Goal: Task Accomplishment & Management: Use online tool/utility

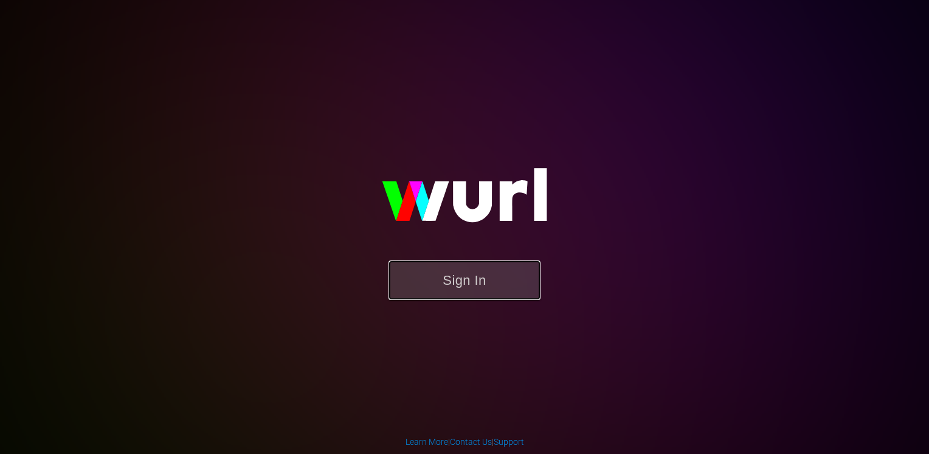
click at [462, 278] on button "Sign In" at bounding box center [465, 280] width 152 height 40
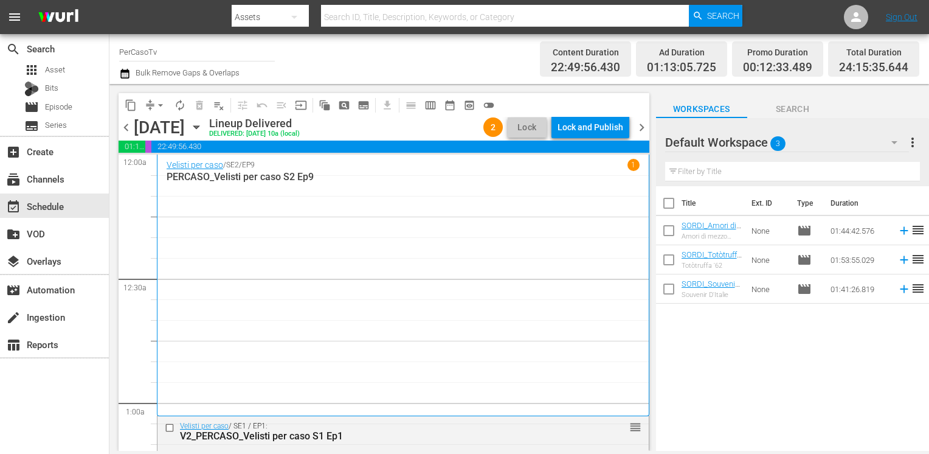
click at [129, 129] on span "chevron_left" at bounding box center [126, 127] width 15 height 15
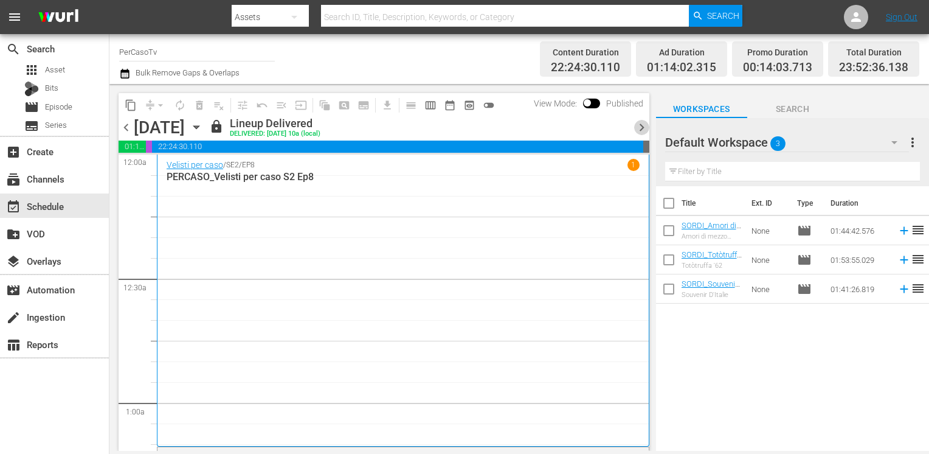
click at [639, 128] on span "chevron_right" at bounding box center [641, 127] width 15 height 15
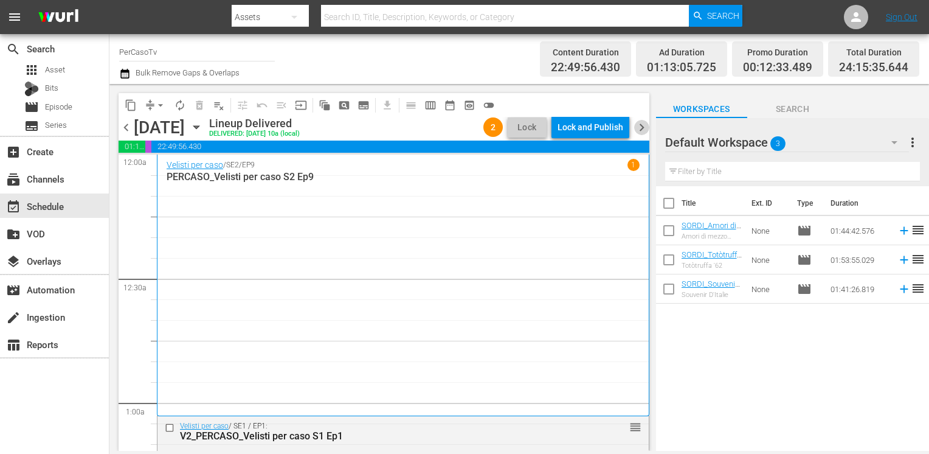
click at [639, 128] on span "chevron_right" at bounding box center [641, 127] width 15 height 15
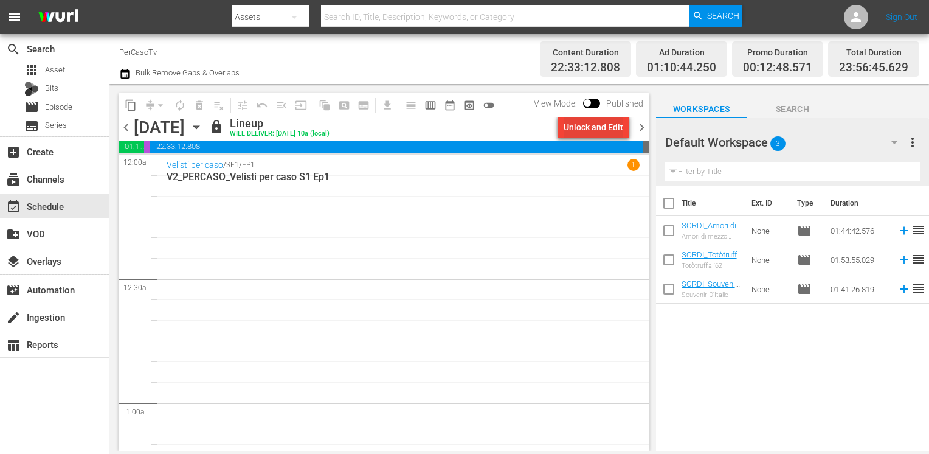
click at [580, 131] on div "Unlock and Edit" at bounding box center [594, 127] width 60 height 22
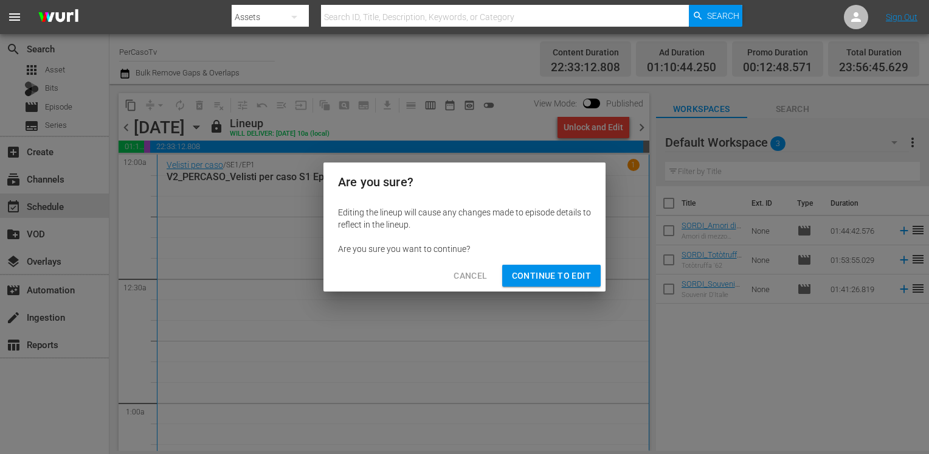
click at [546, 275] on span "Continue to Edit" at bounding box center [551, 275] width 79 height 15
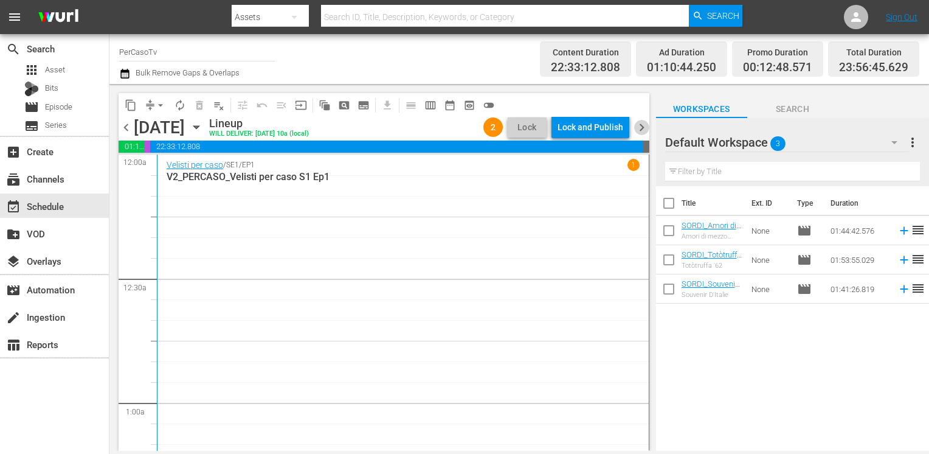
click at [643, 128] on span "chevron_right" at bounding box center [641, 127] width 15 height 15
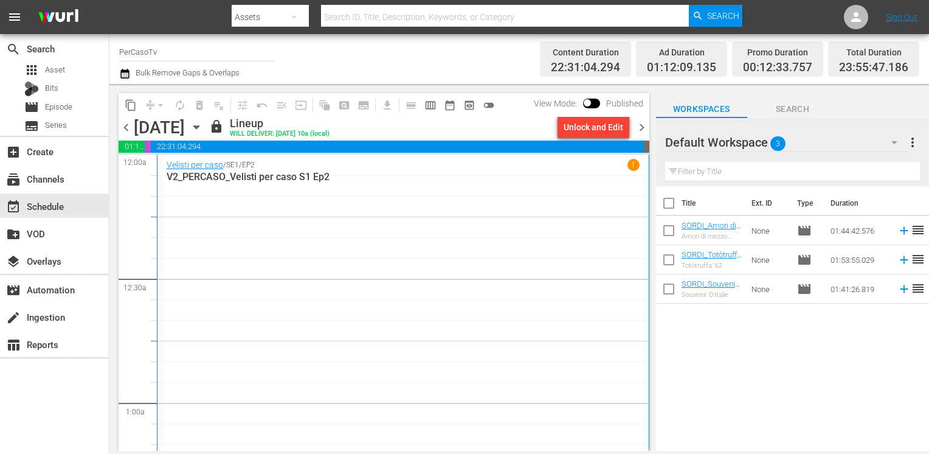
click at [584, 131] on div "Unlock and Edit" at bounding box center [594, 127] width 60 height 22
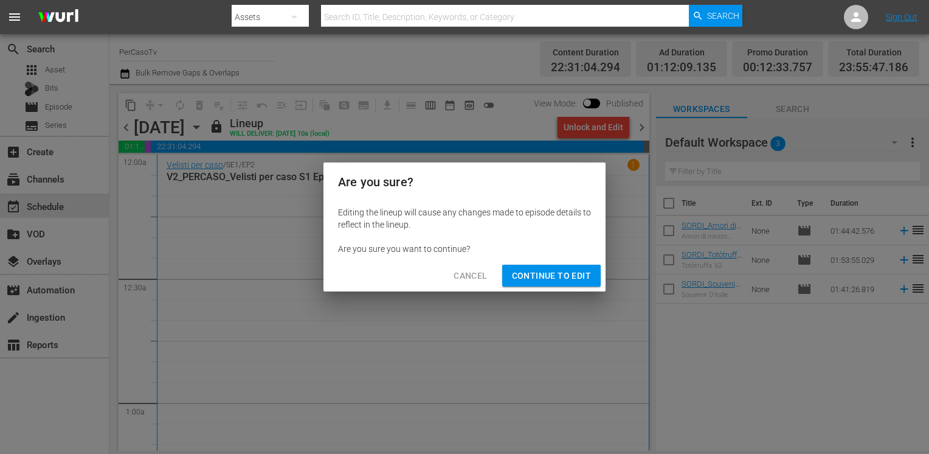
click at [550, 277] on span "Continue to Edit" at bounding box center [551, 275] width 79 height 15
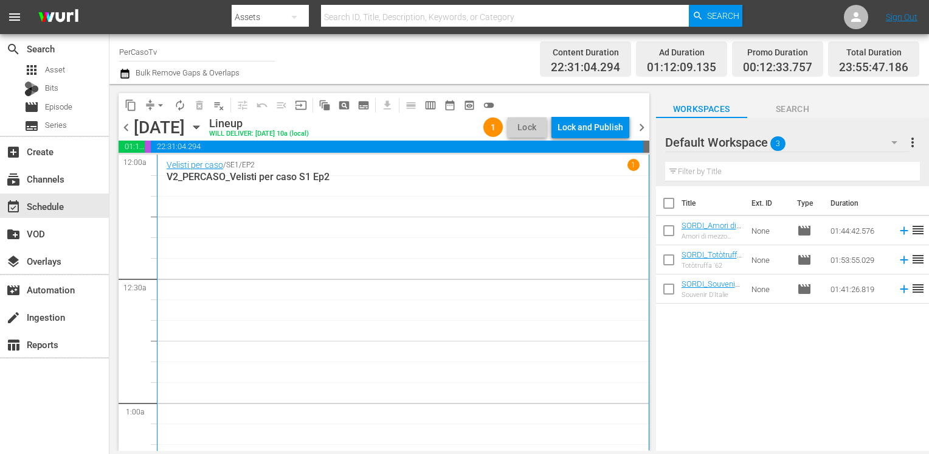
click at [641, 131] on span "chevron_right" at bounding box center [641, 127] width 15 height 15
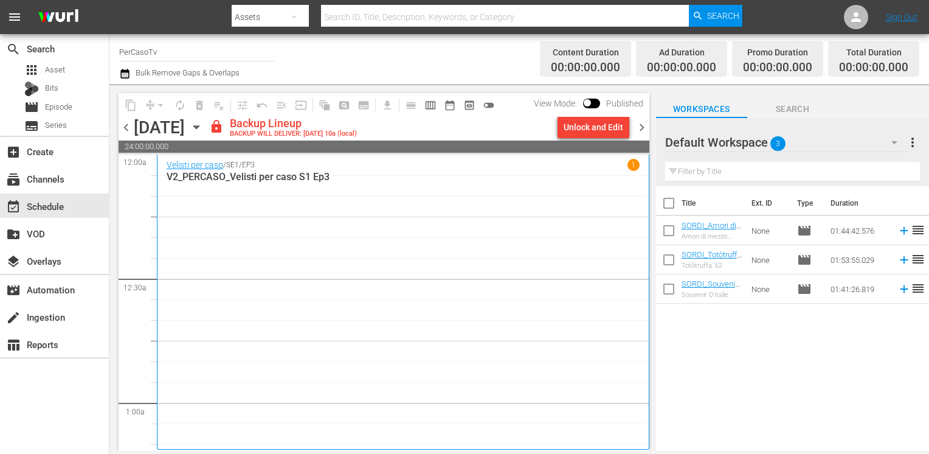
click at [598, 130] on div "Unlock and Edit" at bounding box center [594, 127] width 60 height 22
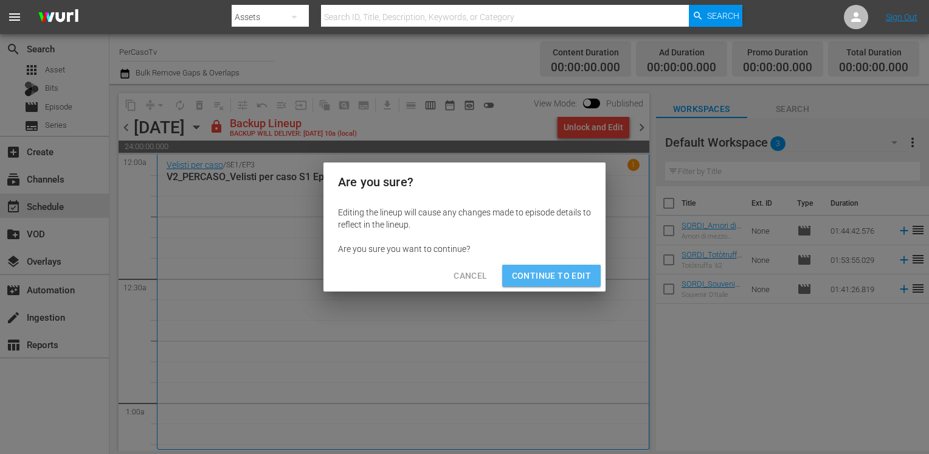
click at [565, 272] on span "Continue to Edit" at bounding box center [551, 275] width 79 height 15
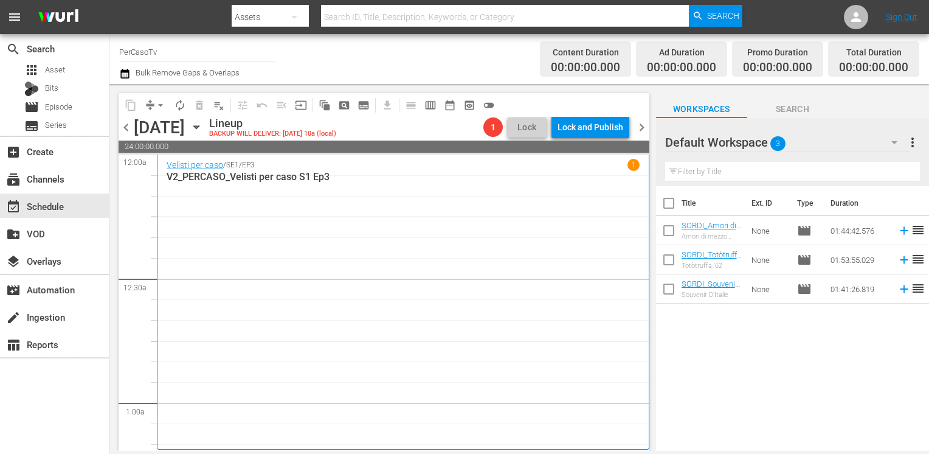
click at [645, 126] on span "chevron_right" at bounding box center [641, 127] width 15 height 15
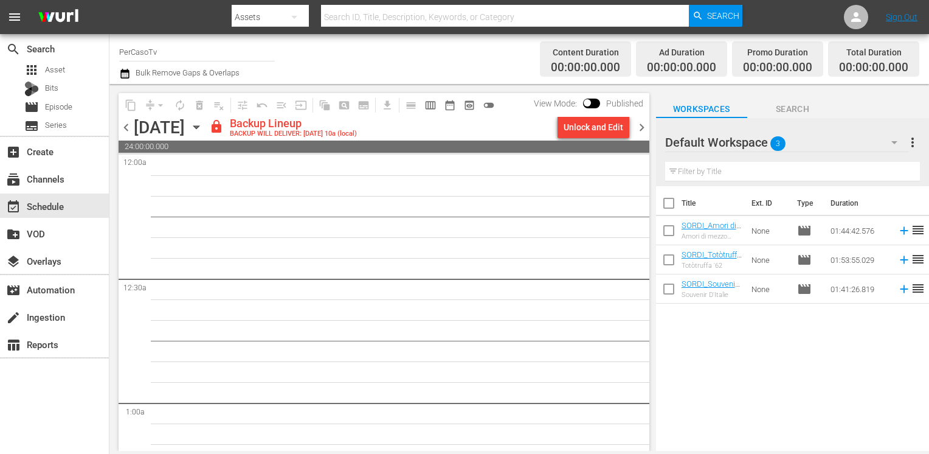
click at [596, 130] on div "Unlock and Edit" at bounding box center [594, 127] width 60 height 22
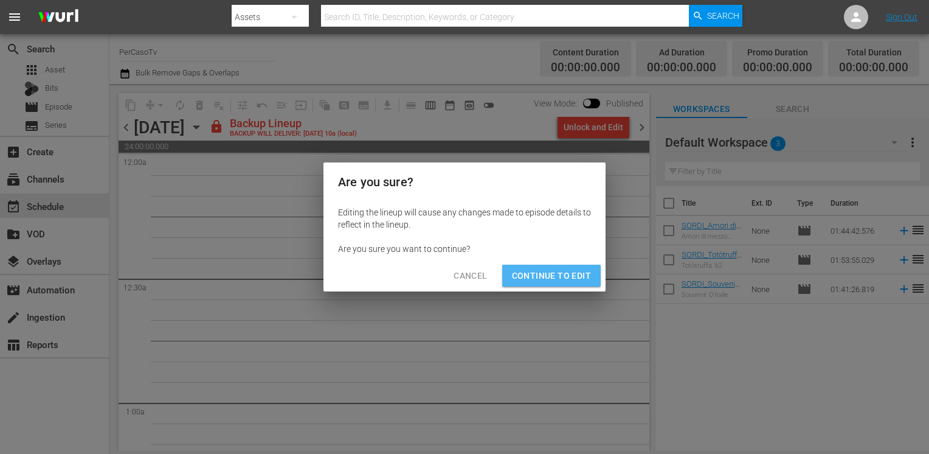
click at [565, 277] on span "Continue to Edit" at bounding box center [551, 275] width 79 height 15
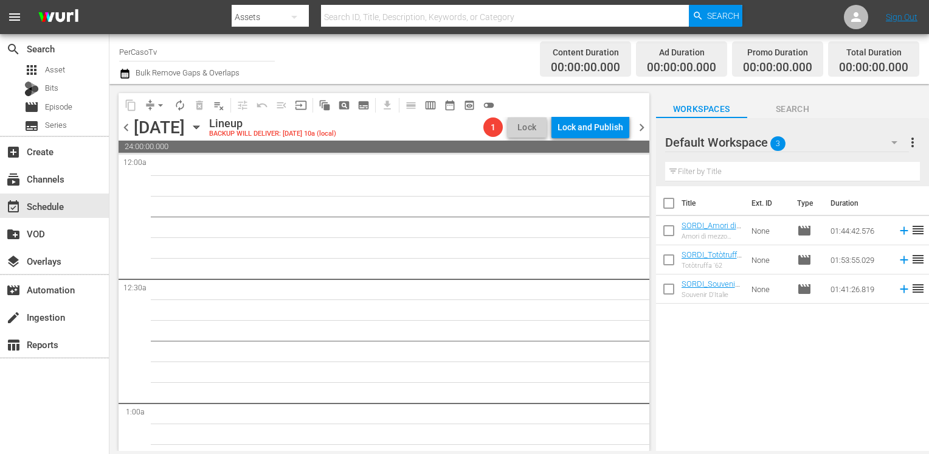
click at [639, 133] on span "chevron_right" at bounding box center [641, 127] width 15 height 15
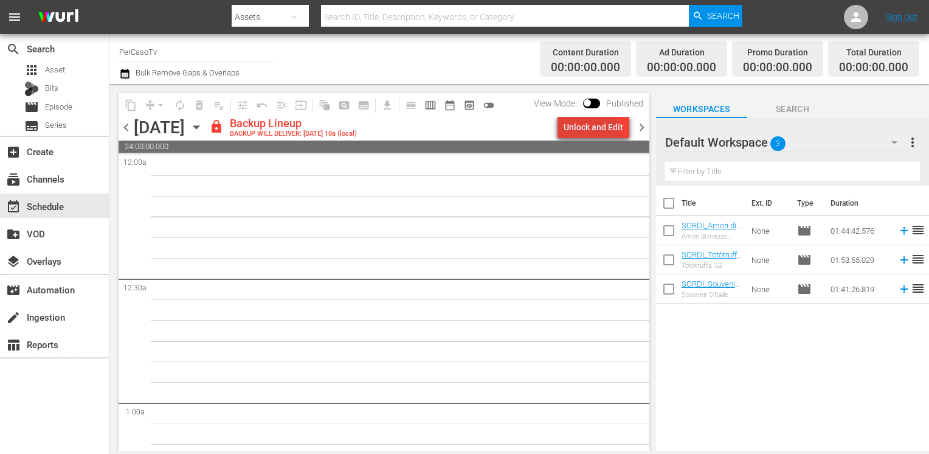
click at [585, 133] on div "Unlock and Edit" at bounding box center [594, 127] width 60 height 22
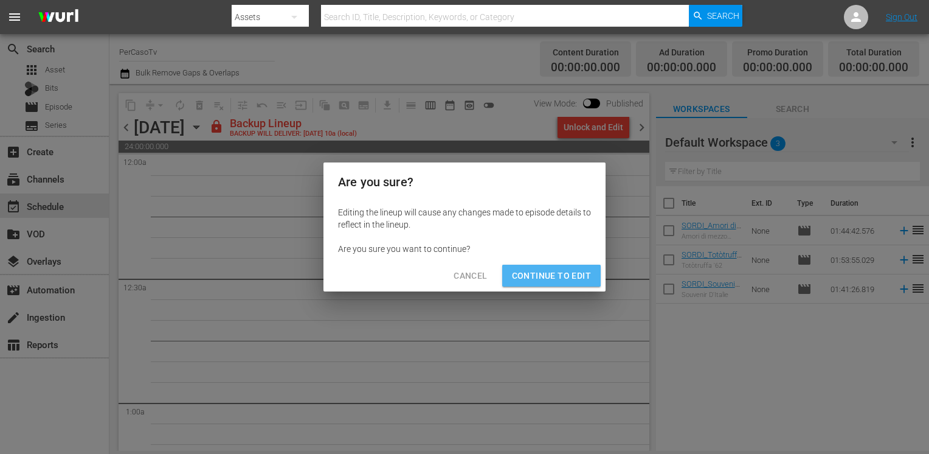
click at [550, 271] on span "Continue to Edit" at bounding box center [551, 275] width 79 height 15
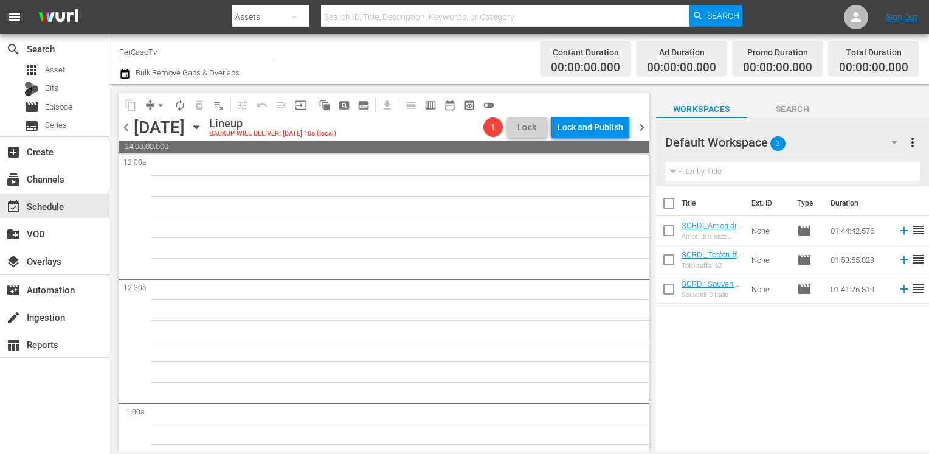
click at [641, 128] on span "chevron_right" at bounding box center [641, 127] width 15 height 15
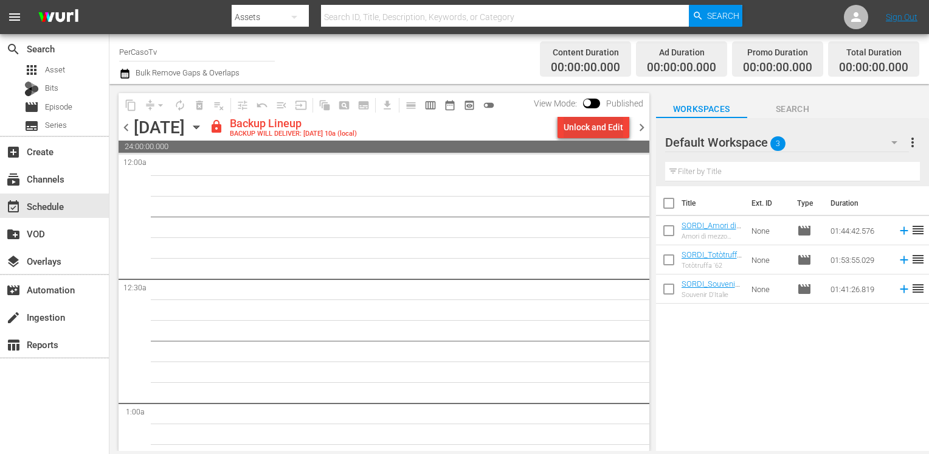
click at [590, 131] on div "Unlock and Edit" at bounding box center [594, 127] width 60 height 22
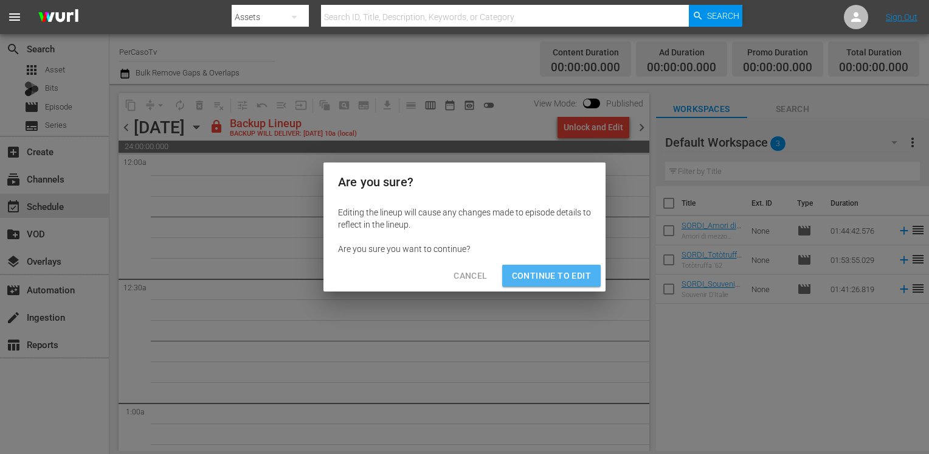
click at [562, 275] on span "Continue to Edit" at bounding box center [551, 275] width 79 height 15
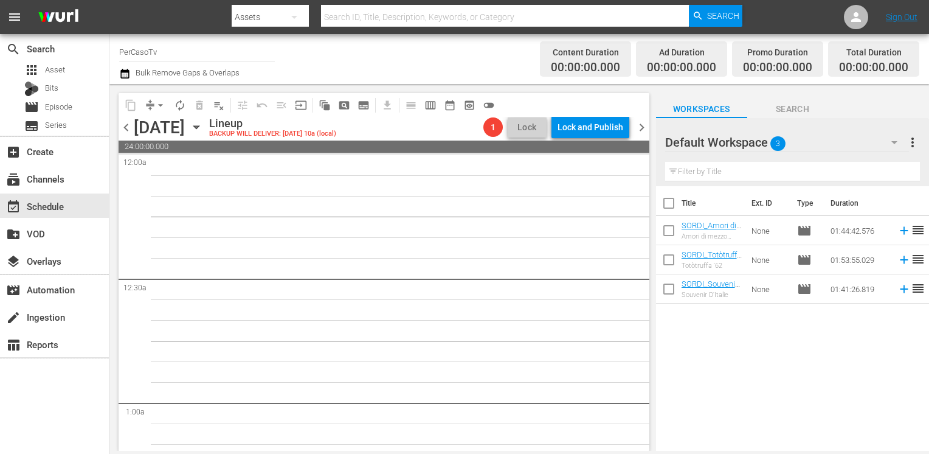
click at [637, 130] on span "chevron_right" at bounding box center [641, 127] width 15 height 15
click at [589, 132] on div "Lock and Publish" at bounding box center [591, 127] width 66 height 22
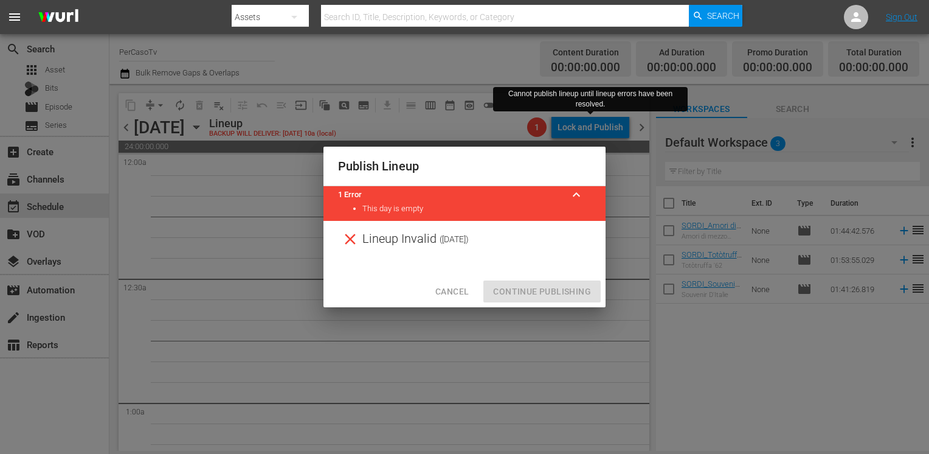
click at [440, 289] on span "Cancel" at bounding box center [451, 291] width 33 height 15
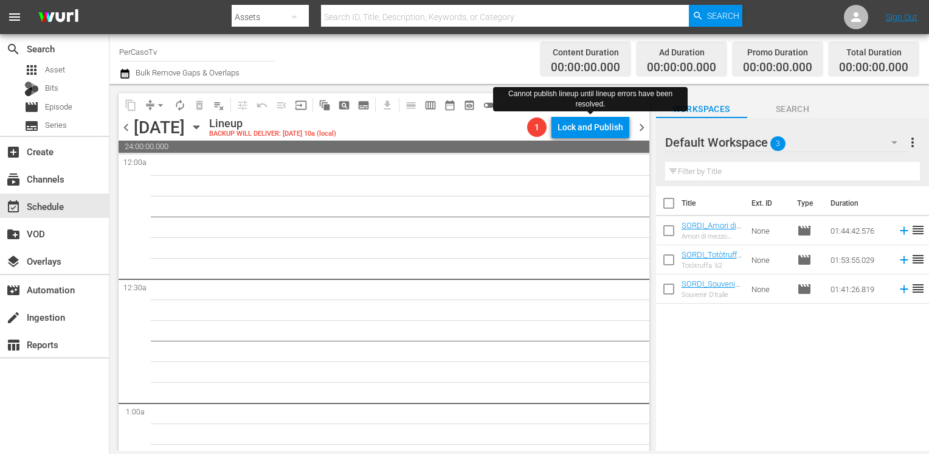
click at [639, 130] on span "chevron_right" at bounding box center [641, 127] width 15 height 15
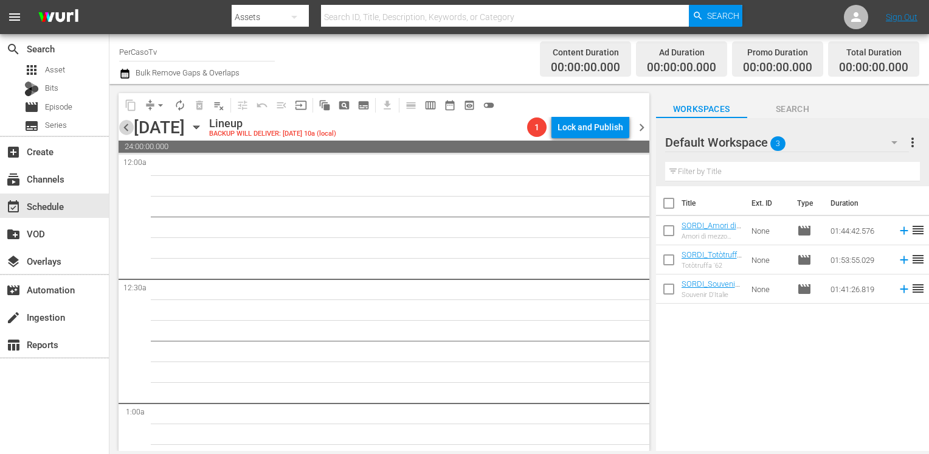
click at [128, 130] on span "chevron_left" at bounding box center [126, 127] width 15 height 15
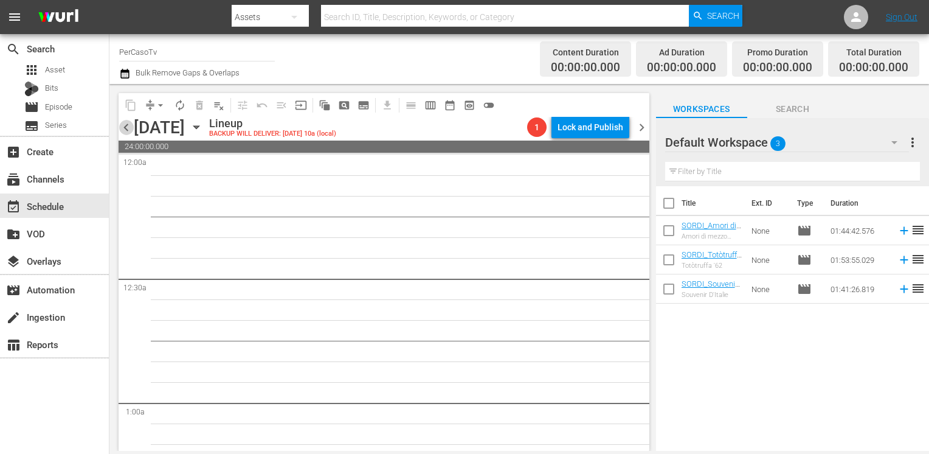
click at [128, 130] on span "chevron_left" at bounding box center [126, 127] width 15 height 15
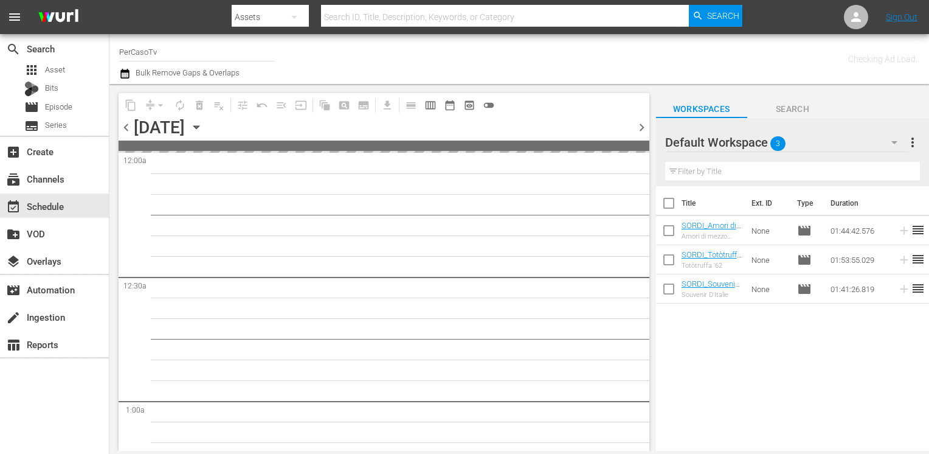
click at [128, 130] on span "chevron_left" at bounding box center [126, 127] width 15 height 15
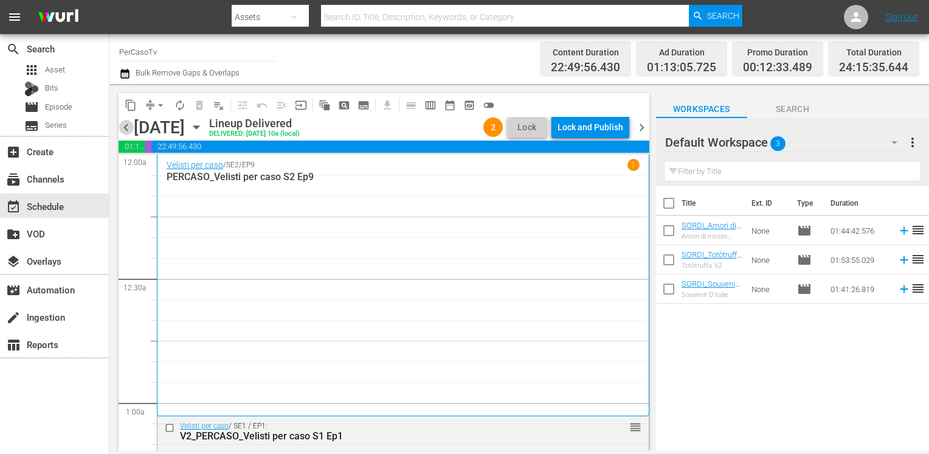
click at [129, 127] on span "chevron_left" at bounding box center [126, 127] width 15 height 15
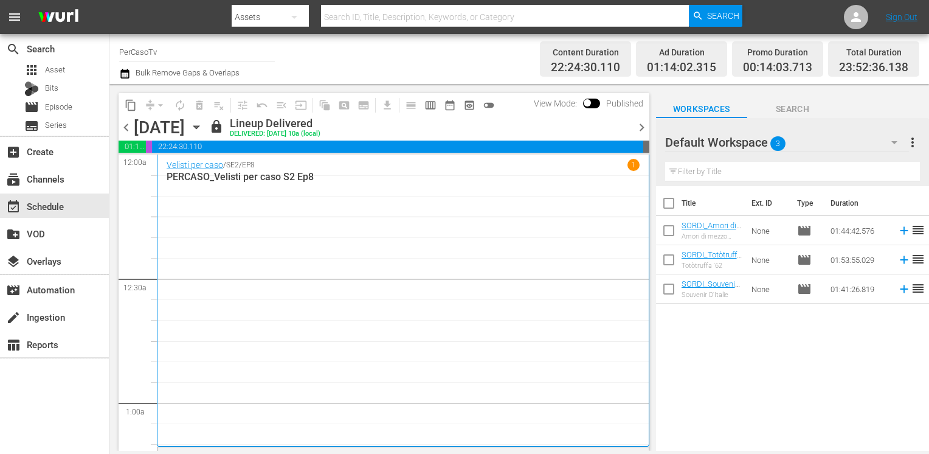
click at [640, 126] on span "chevron_right" at bounding box center [641, 127] width 15 height 15
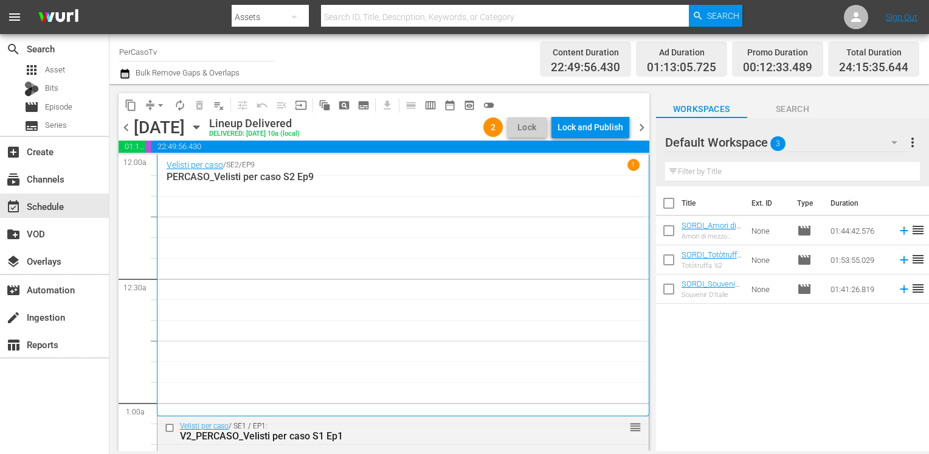
click at [160, 107] on span "arrow_drop_down" at bounding box center [160, 105] width 12 height 12
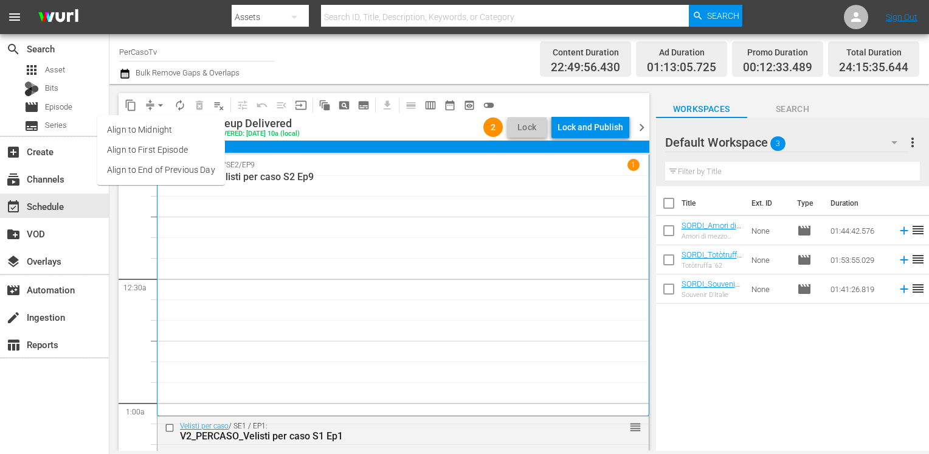
click at [169, 169] on li "Align to End of Previous Day" at bounding box center [161, 170] width 128 height 20
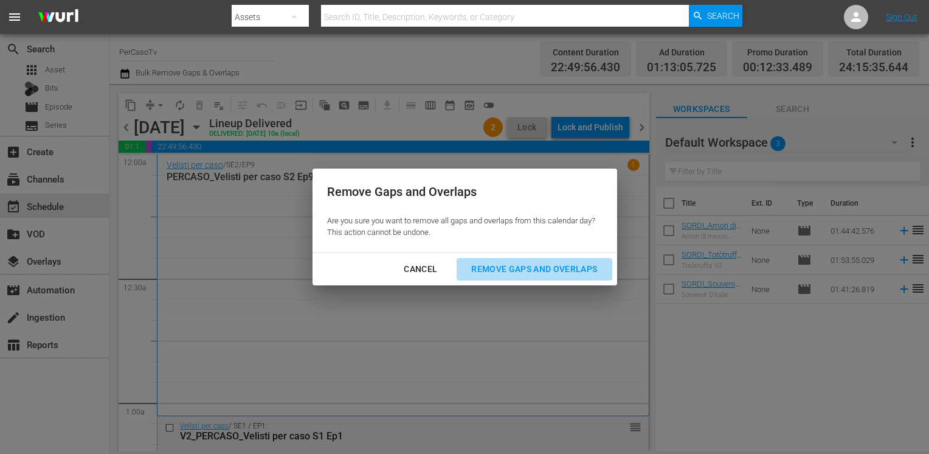
click at [561, 264] on div "Remove Gaps and Overlaps" at bounding box center [533, 268] width 145 height 15
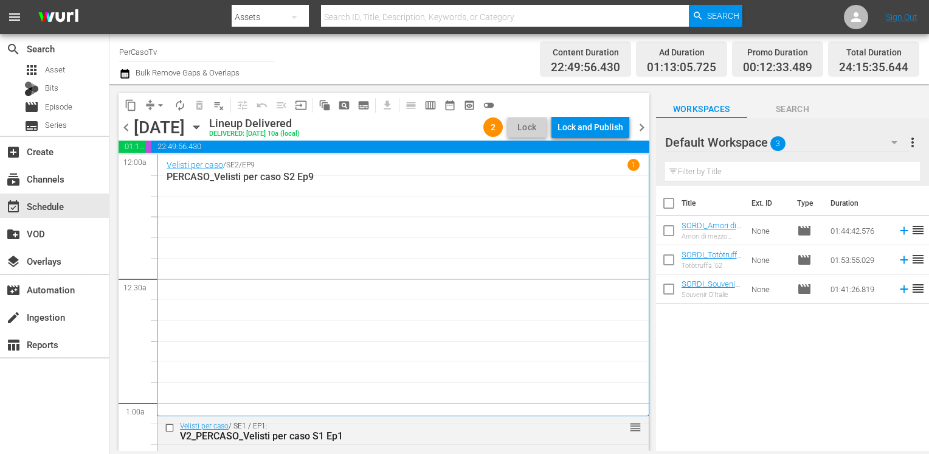
click at [908, 58] on div "Total Duration 24:15:35.644" at bounding box center [873, 59] width 91 height 36
click at [585, 125] on div "Lock and Publish" at bounding box center [591, 127] width 66 height 22
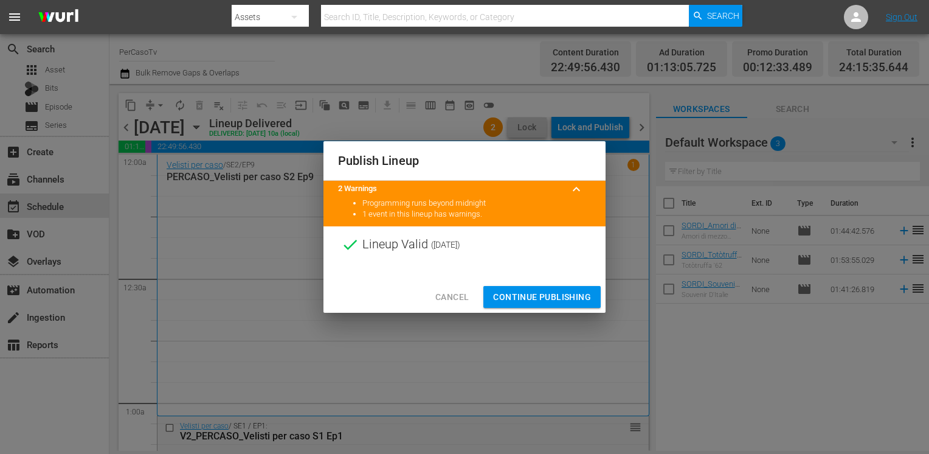
click at [541, 295] on span "Continue Publishing" at bounding box center [542, 296] width 98 height 15
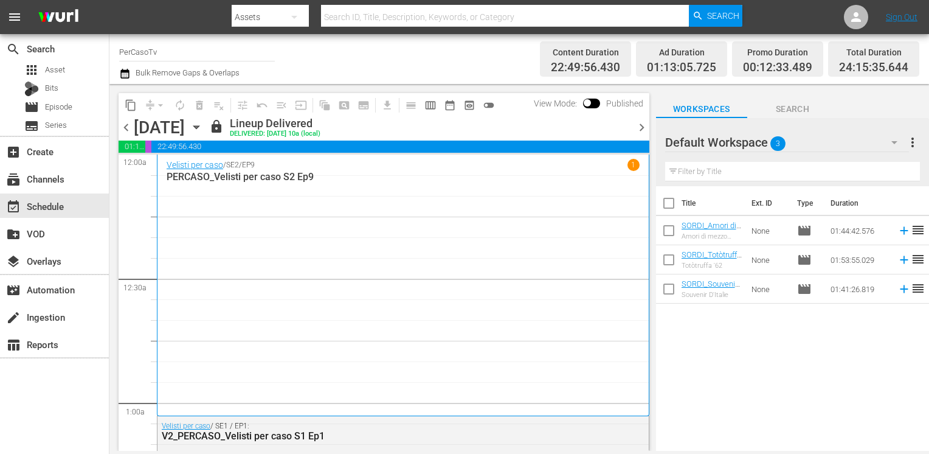
click at [640, 130] on span "chevron_right" at bounding box center [641, 127] width 15 height 15
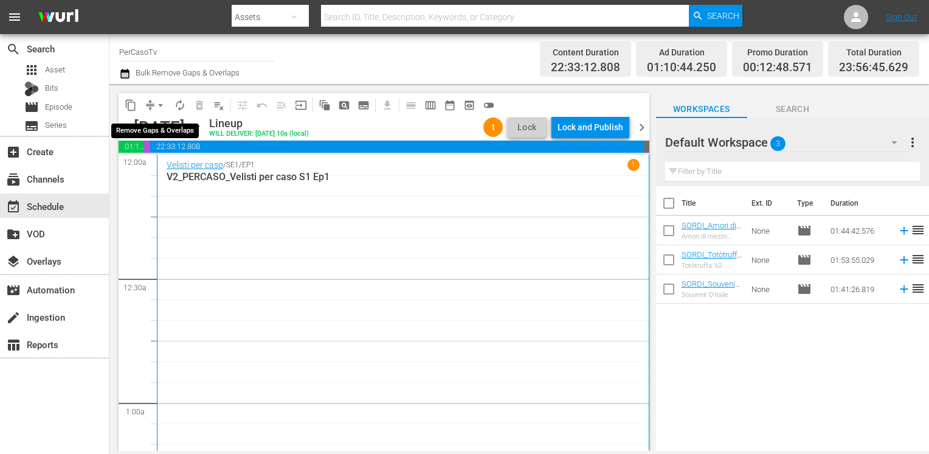
click at [160, 105] on span "arrow_drop_down" at bounding box center [160, 105] width 12 height 12
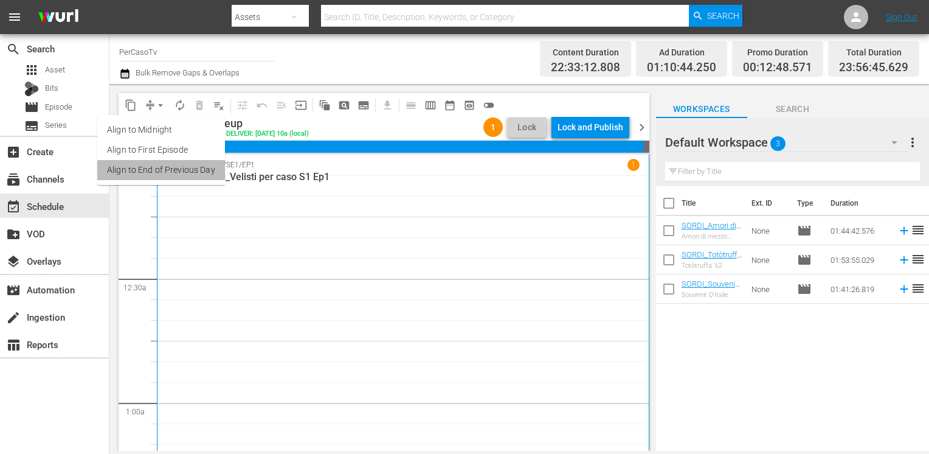
click at [164, 167] on li "Align to End of Previous Day" at bounding box center [161, 170] width 128 height 20
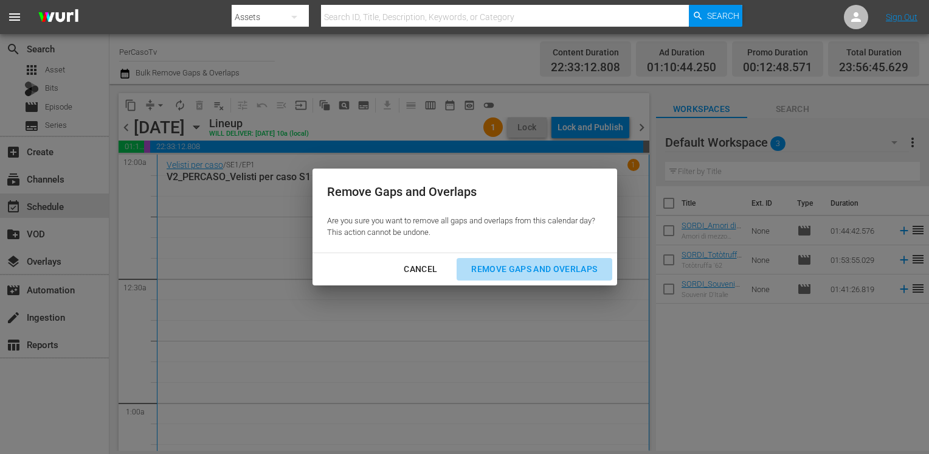
click at [547, 273] on div "Remove Gaps and Overlaps" at bounding box center [533, 268] width 145 height 15
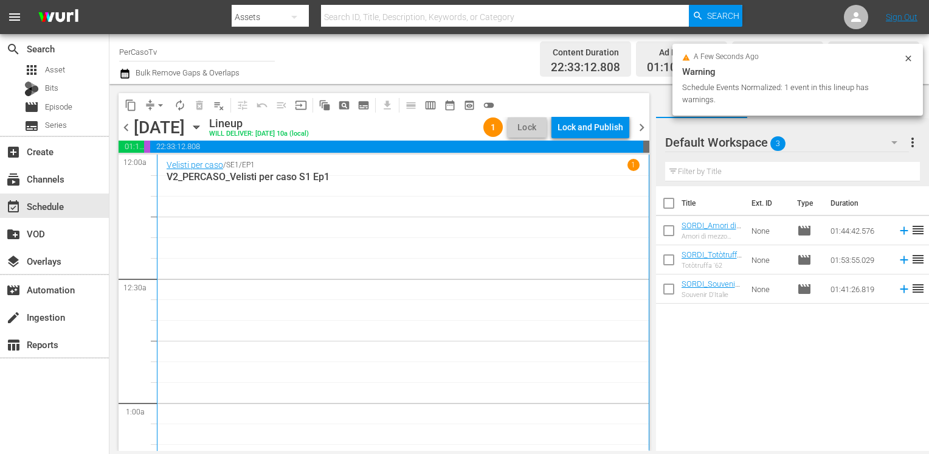
click at [576, 131] on div "Lock and Publish" at bounding box center [591, 127] width 66 height 22
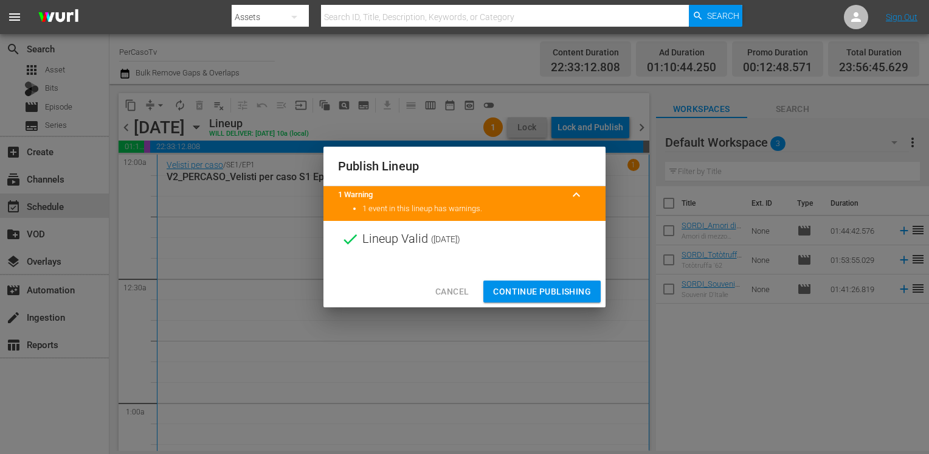
click at [539, 287] on span "Continue Publishing" at bounding box center [542, 291] width 98 height 15
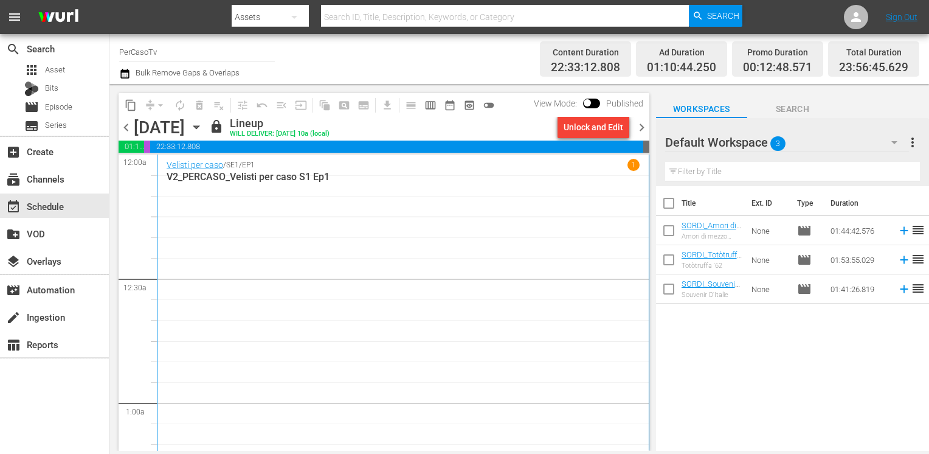
click at [123, 74] on icon "button" at bounding box center [125, 73] width 12 height 15
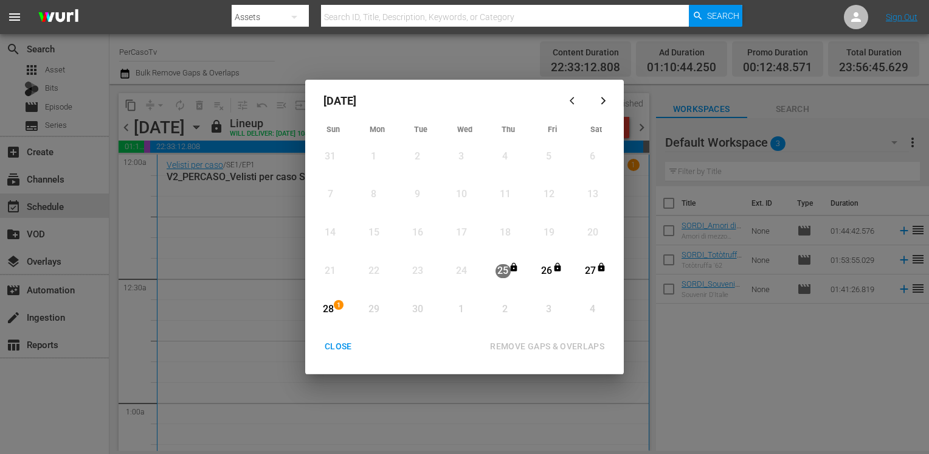
click at [331, 351] on div "CLOSE" at bounding box center [338, 346] width 47 height 15
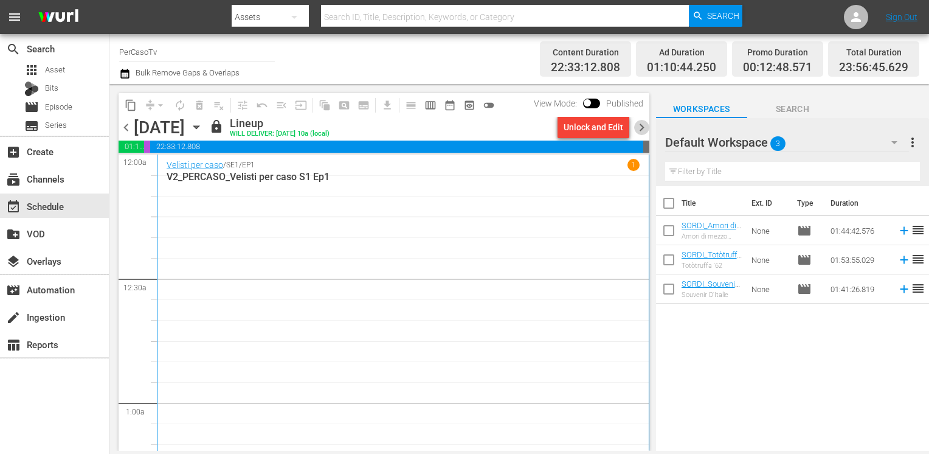
click at [638, 130] on span "chevron_right" at bounding box center [641, 127] width 15 height 15
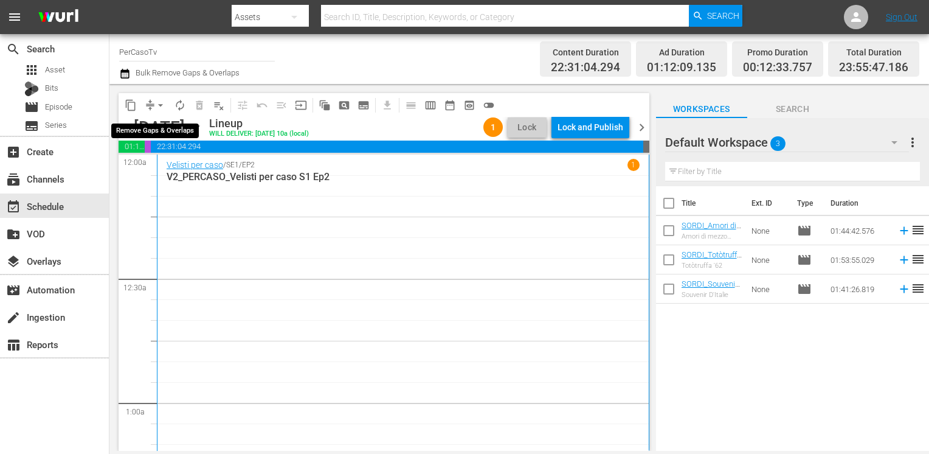
click at [161, 103] on span "arrow_drop_down" at bounding box center [160, 105] width 12 height 12
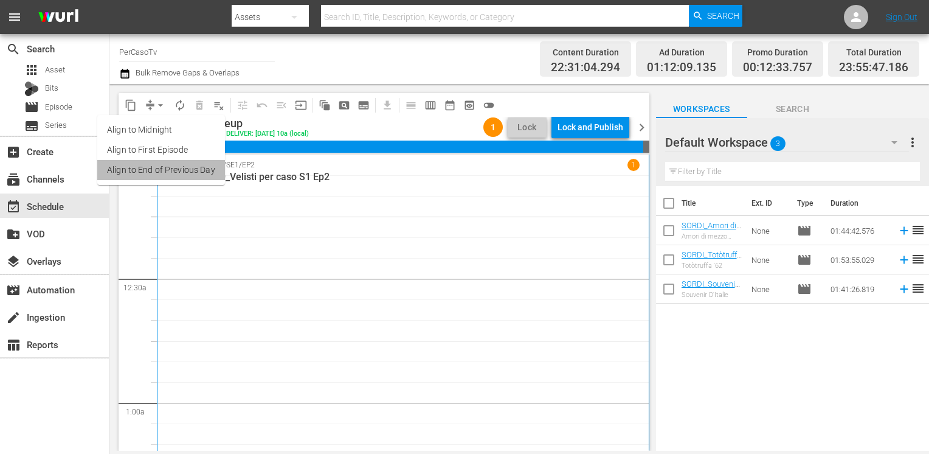
click at [167, 174] on li "Align to End of Previous Day" at bounding box center [161, 170] width 128 height 20
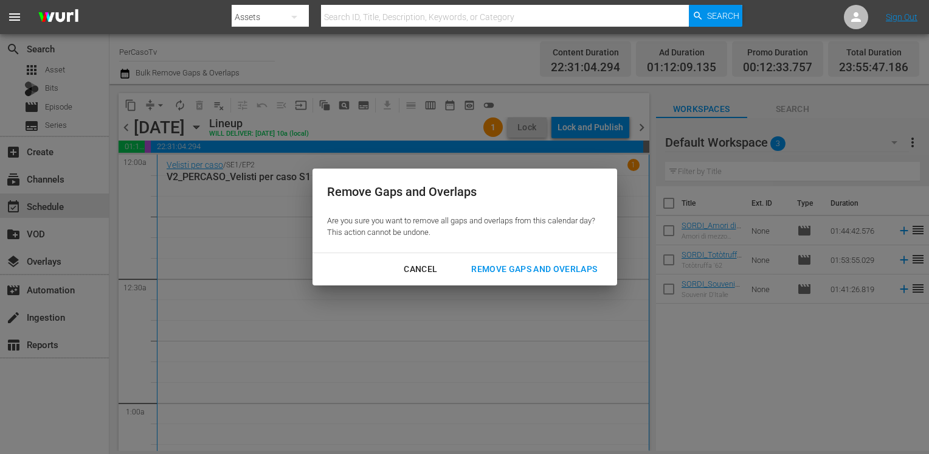
click at [530, 266] on div "Remove Gaps and Overlaps" at bounding box center [533, 268] width 145 height 15
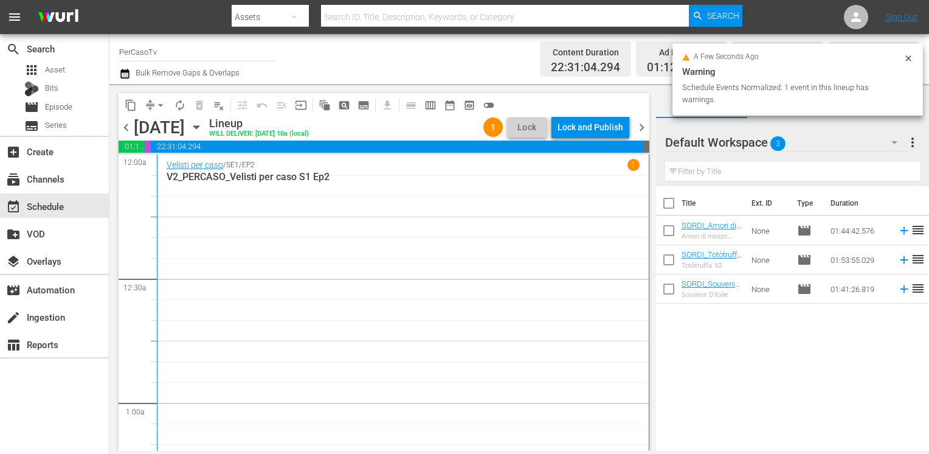
click at [585, 130] on div "Lock and Publish" at bounding box center [591, 127] width 66 height 22
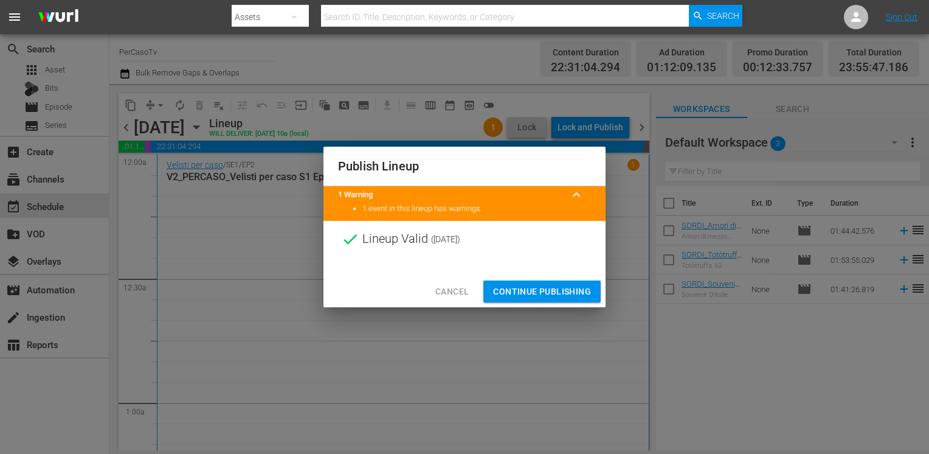
click at [542, 289] on span "Continue Publishing" at bounding box center [542, 291] width 98 height 15
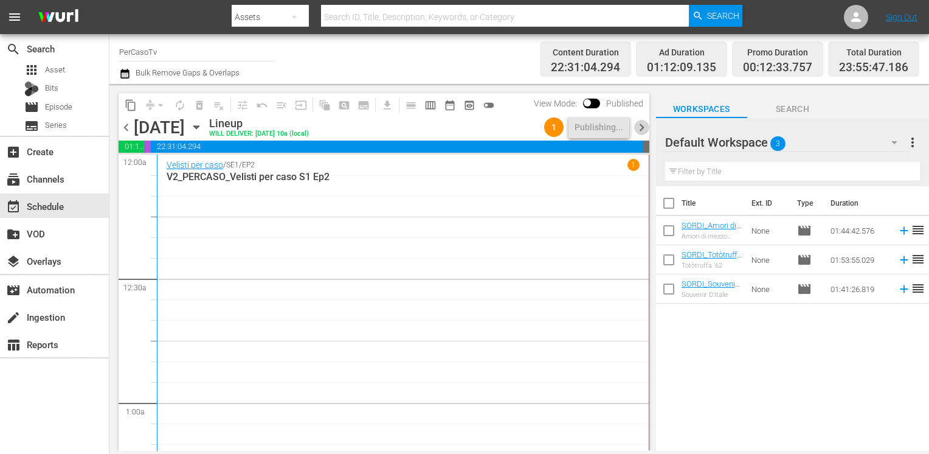
click at [640, 128] on span "chevron_right" at bounding box center [641, 127] width 15 height 15
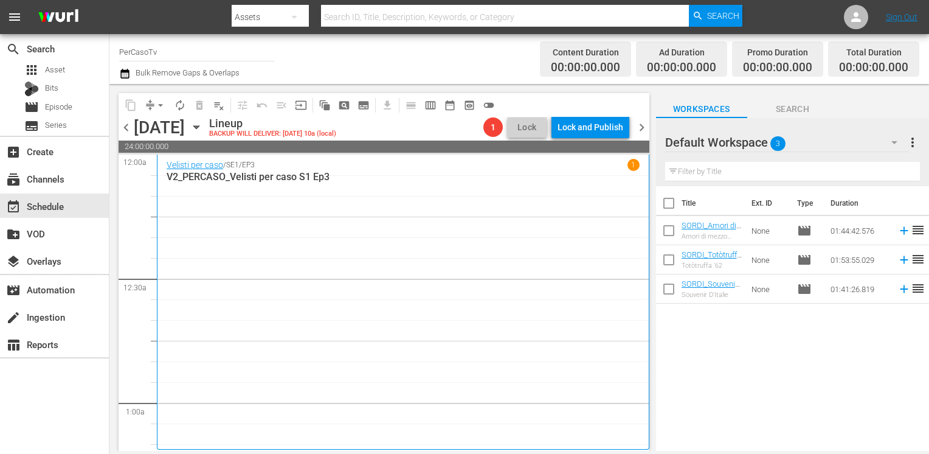
drag, startPoint x: 126, startPoint y: 128, endPoint x: 131, endPoint y: 133, distance: 6.9
click at [126, 128] on span "chevron_left" at bounding box center [126, 127] width 15 height 15
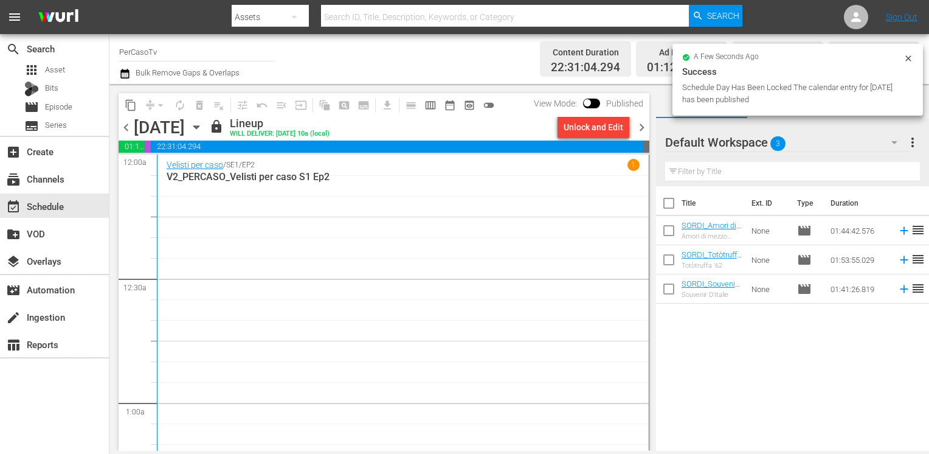
click at [642, 128] on span "chevron_right" at bounding box center [641, 127] width 15 height 15
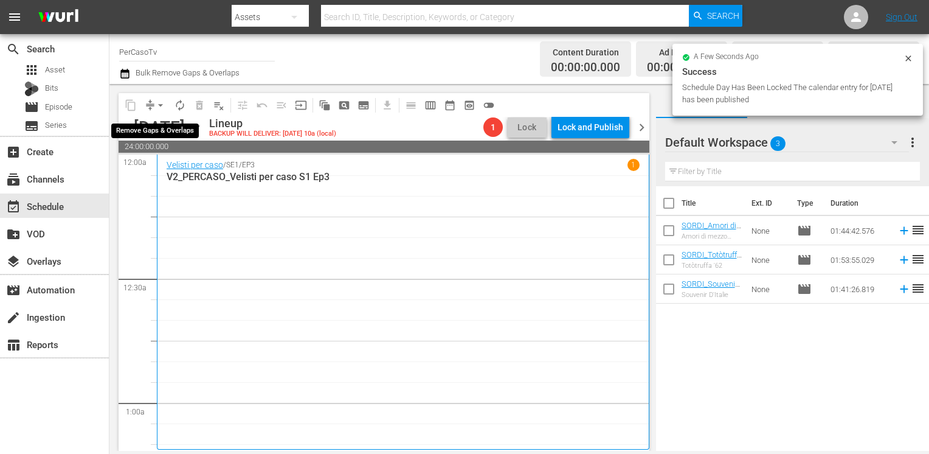
click at [157, 106] on span "arrow_drop_down" at bounding box center [160, 105] width 12 height 12
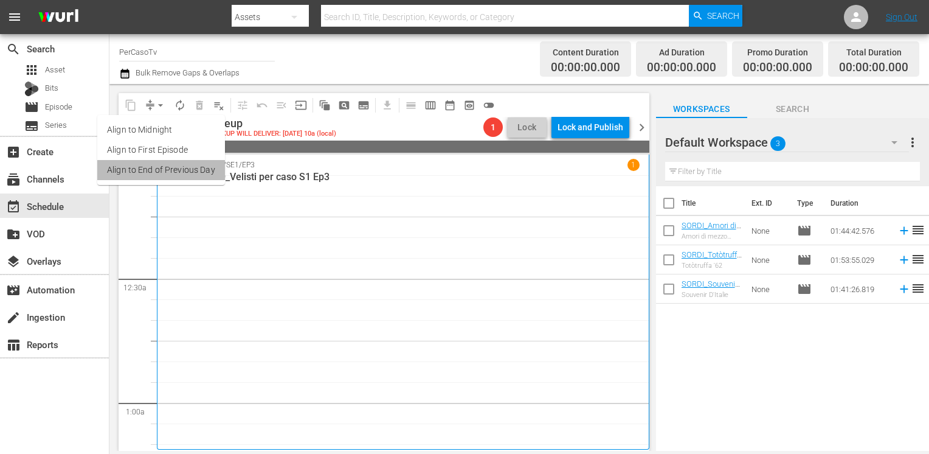
click at [176, 168] on li "Align to End of Previous Day" at bounding box center [161, 170] width 128 height 20
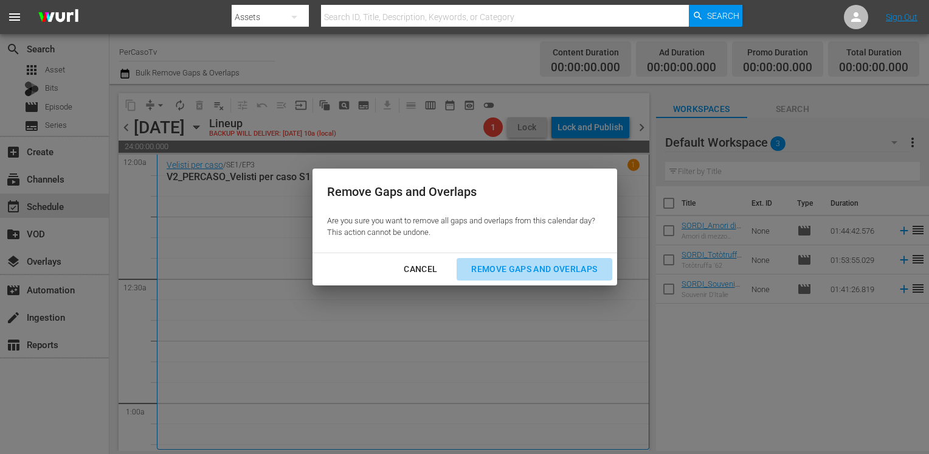
click at [503, 266] on div "Remove Gaps and Overlaps" at bounding box center [533, 268] width 145 height 15
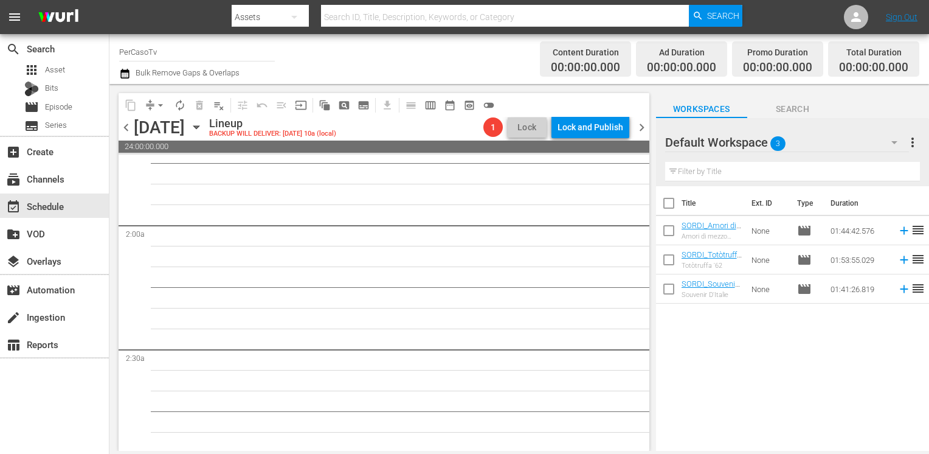
scroll to position [912, 0]
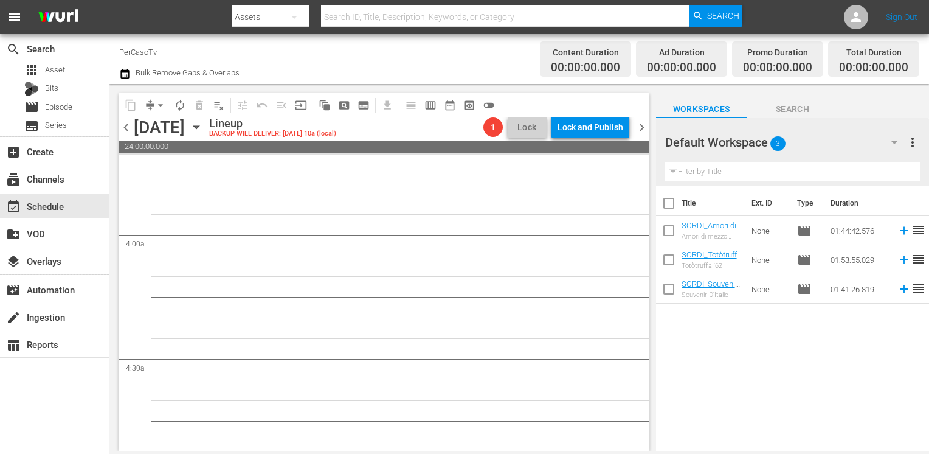
click at [125, 79] on icon "button" at bounding box center [125, 73] width 12 height 15
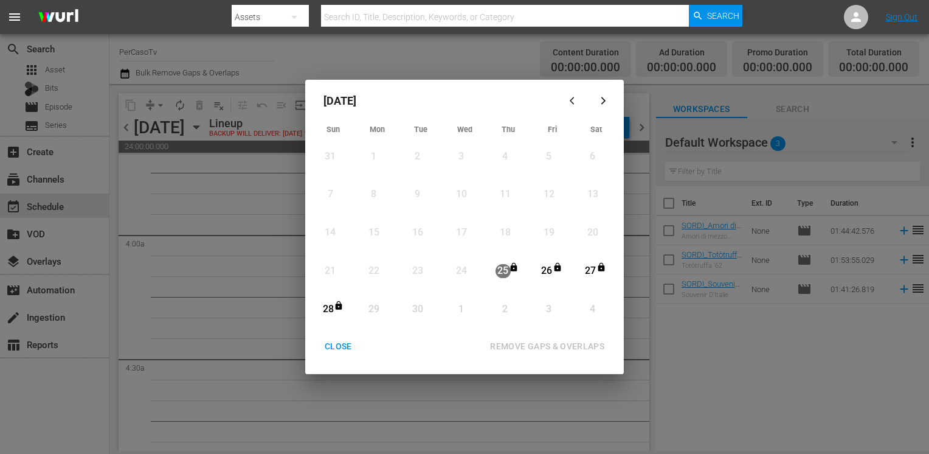
click at [340, 346] on div "CLOSE" at bounding box center [338, 346] width 47 height 15
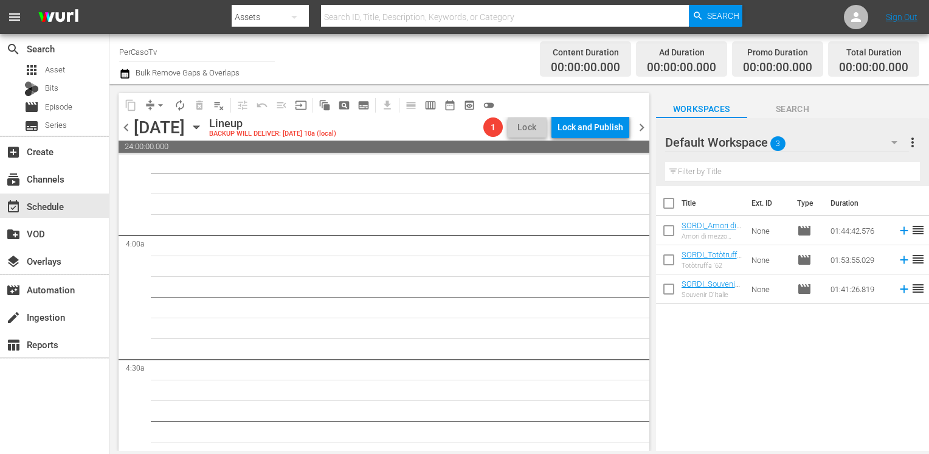
click at [127, 71] on icon "button" at bounding box center [124, 74] width 9 height 10
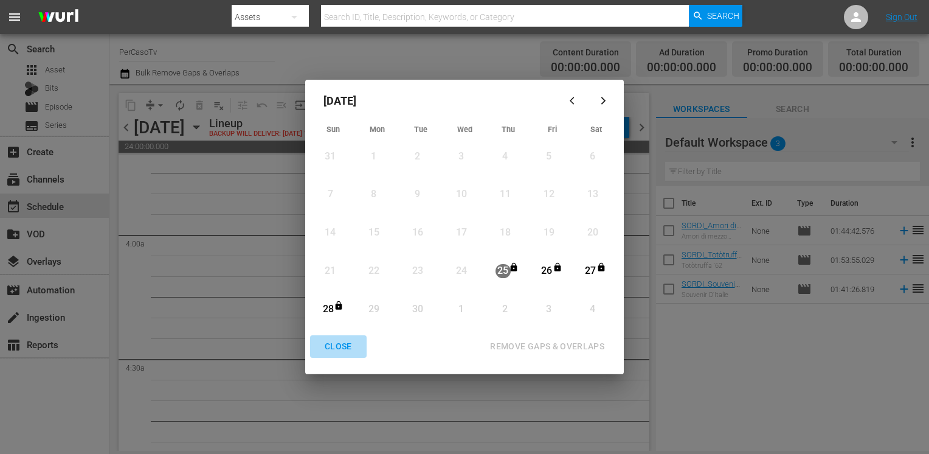
click at [342, 348] on div "CLOSE" at bounding box center [338, 346] width 47 height 15
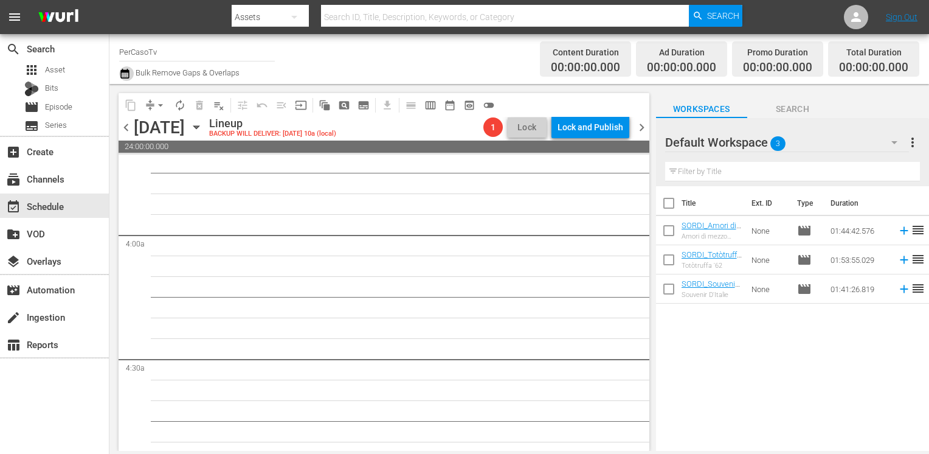
click at [125, 77] on icon "button" at bounding box center [125, 73] width 12 height 15
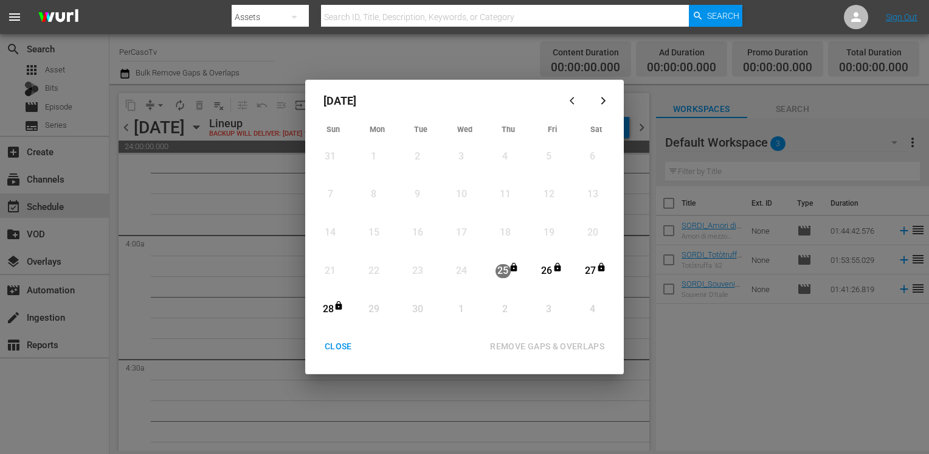
click at [440, 344] on div "REMOVE GAPS & OVERLAPS" at bounding box center [493, 346] width 252 height 22
click at [343, 344] on div "CLOSE" at bounding box center [338, 346] width 47 height 15
